Goal: Task Accomplishment & Management: Manage account settings

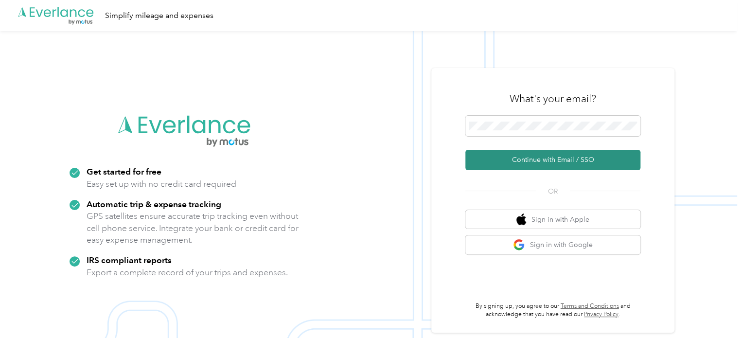
click at [538, 159] on button "Continue with Email / SSO" at bounding box center [552, 160] width 175 height 20
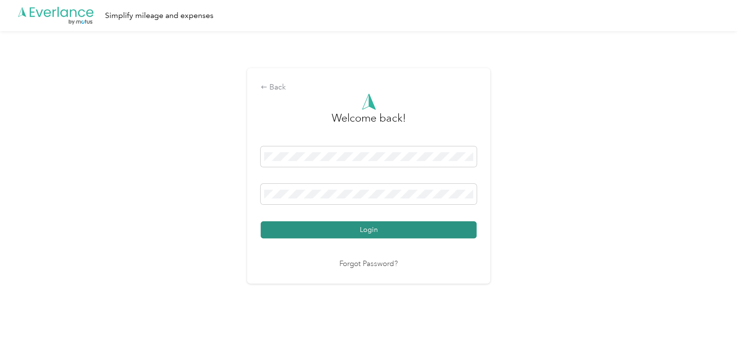
click at [379, 233] on button "Login" at bounding box center [369, 229] width 216 height 17
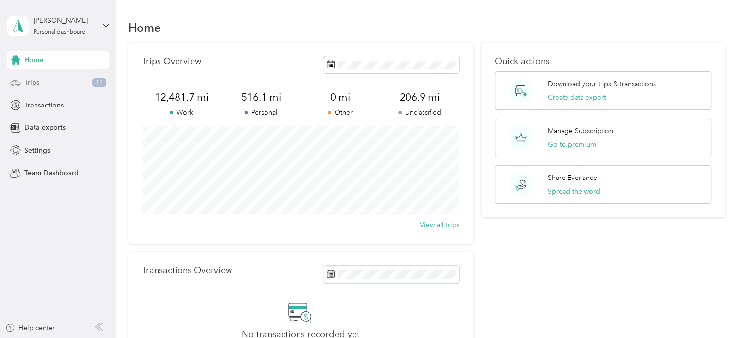
click at [35, 78] on span "Trips" at bounding box center [31, 82] width 15 height 10
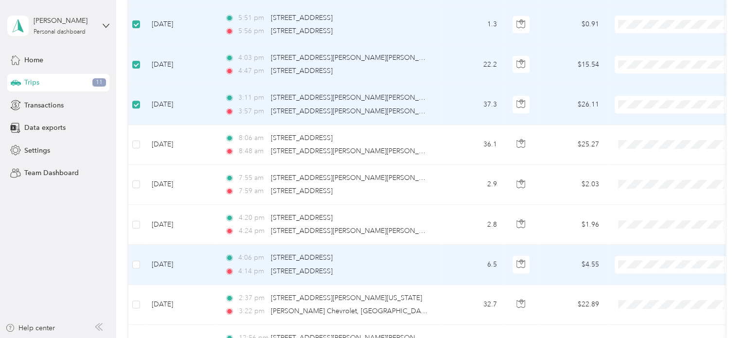
scroll to position [340, 0]
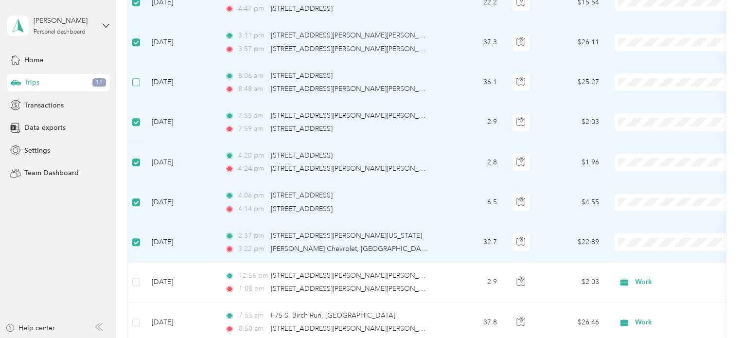
click at [134, 86] on label at bounding box center [136, 82] width 8 height 11
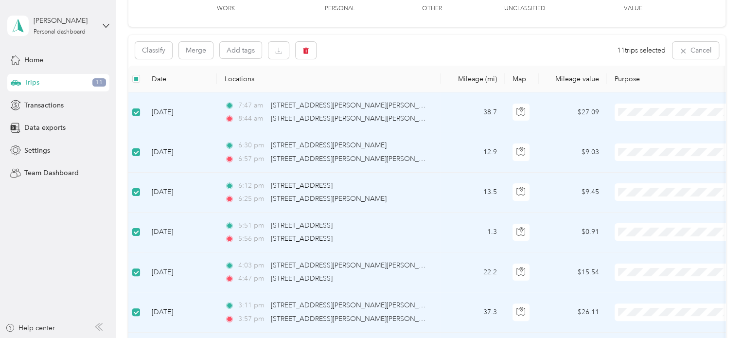
scroll to position [0, 0]
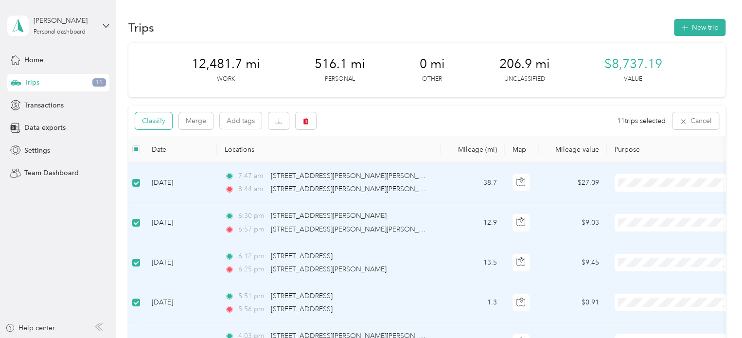
click at [156, 124] on button "Classify" at bounding box center [153, 120] width 37 height 17
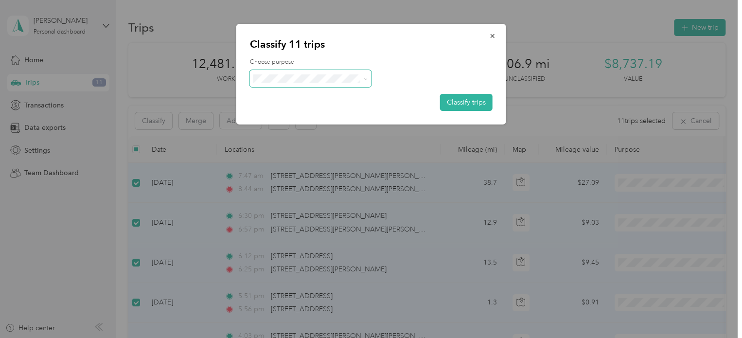
click span "Work"
drag, startPoint x: 461, startPoint y: 100, endPoint x: 455, endPoint y: 101, distance: 5.9
click at [455, 101] on button "Classify trips" at bounding box center [466, 102] width 52 height 17
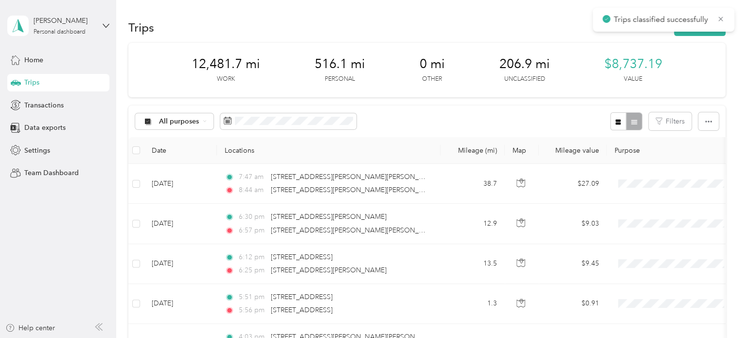
click at [43, 83] on div "Trips" at bounding box center [58, 82] width 102 height 17
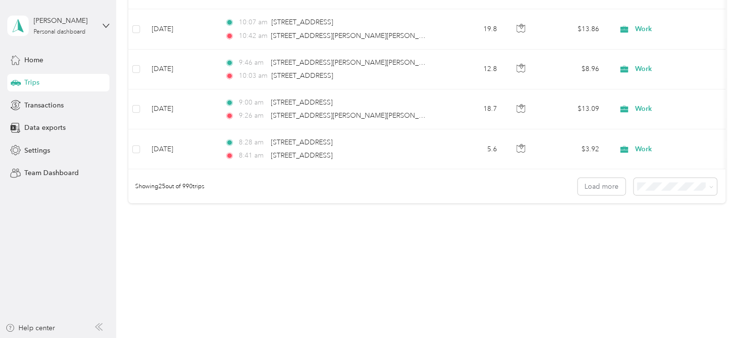
scroll to position [998, 0]
